Goal: Task Accomplishment & Management: Manage account settings

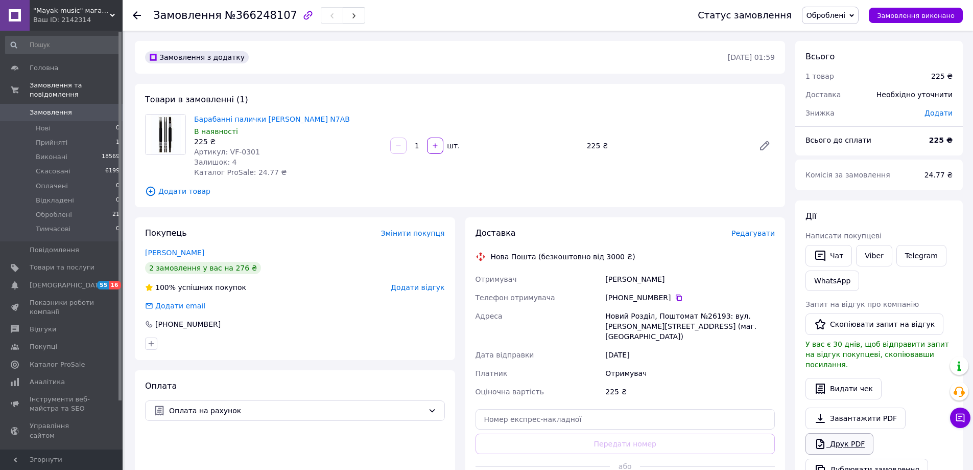
click at [842, 434] on link "Друк PDF" at bounding box center [840, 443] width 68 height 21
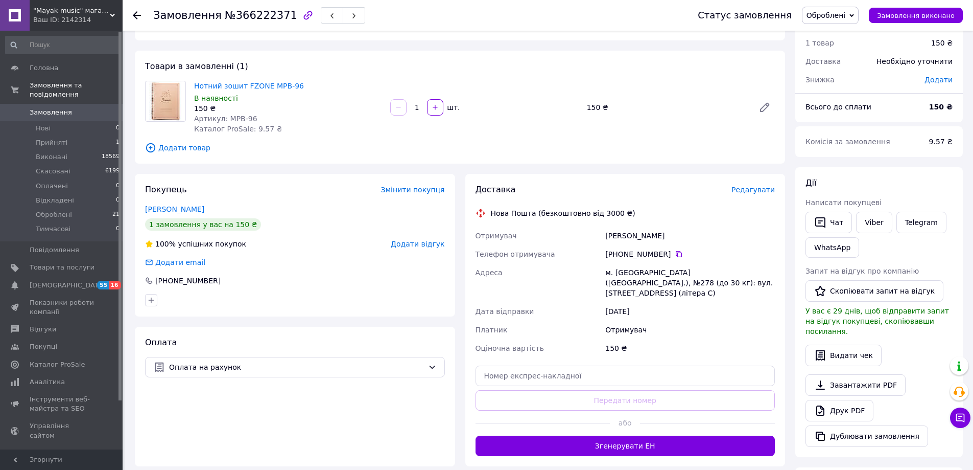
scroll to position [51, 0]
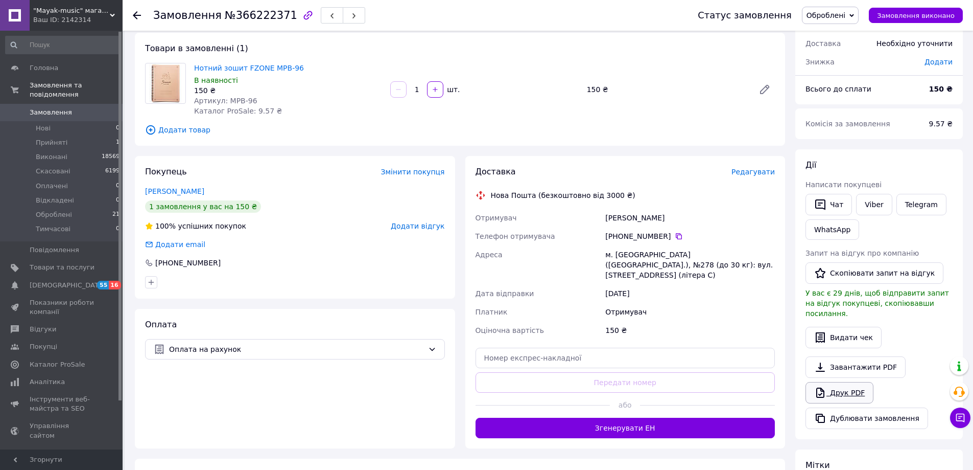
click at [853, 385] on link "Друк PDF" at bounding box center [840, 392] width 68 height 21
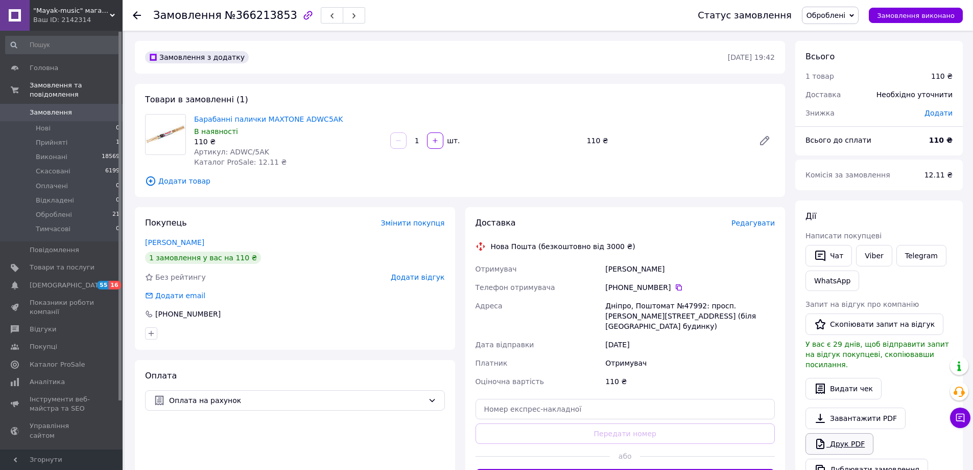
click at [839, 433] on link "Друк PDF" at bounding box center [840, 443] width 68 height 21
